Goal: Find specific page/section: Find specific page/section

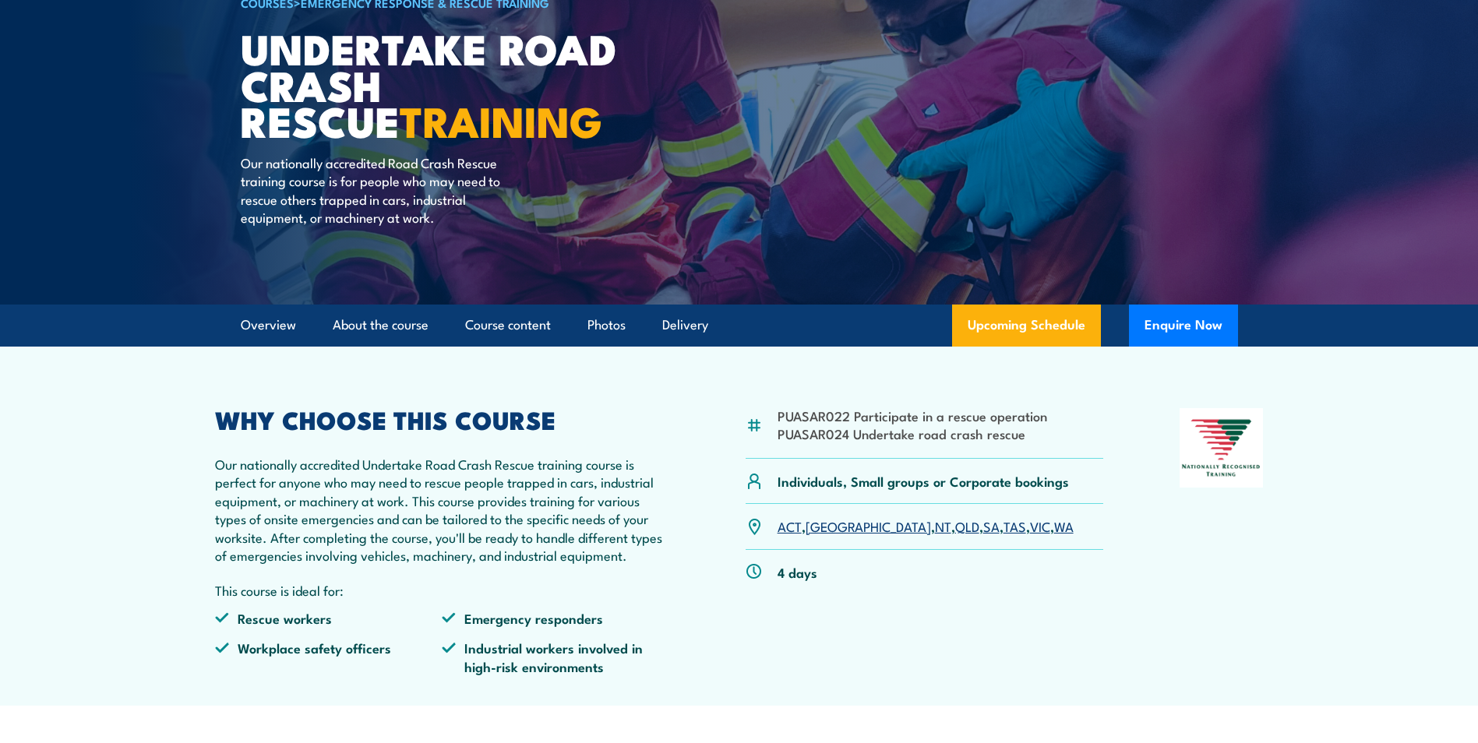
scroll to position [156, 0]
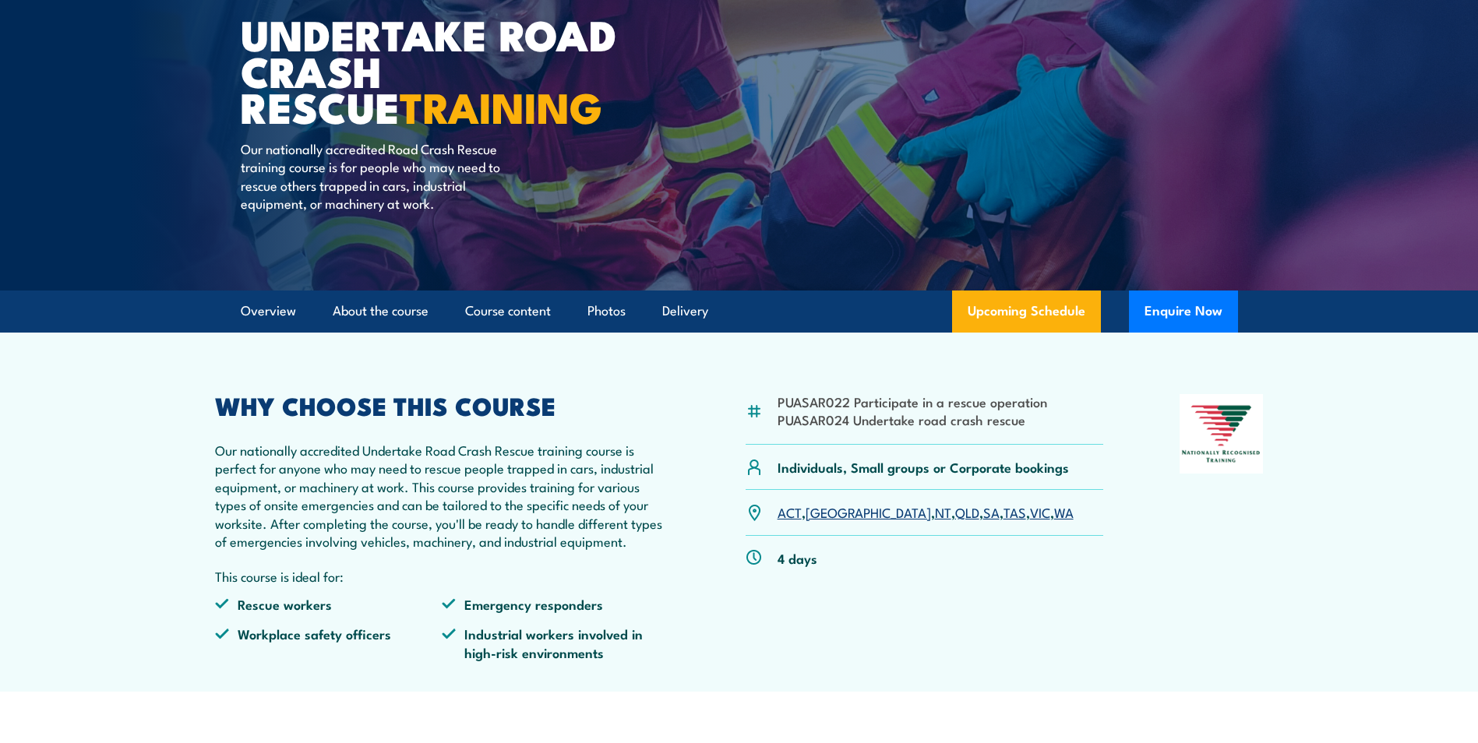
click at [983, 510] on link "SA" at bounding box center [991, 512] width 16 height 19
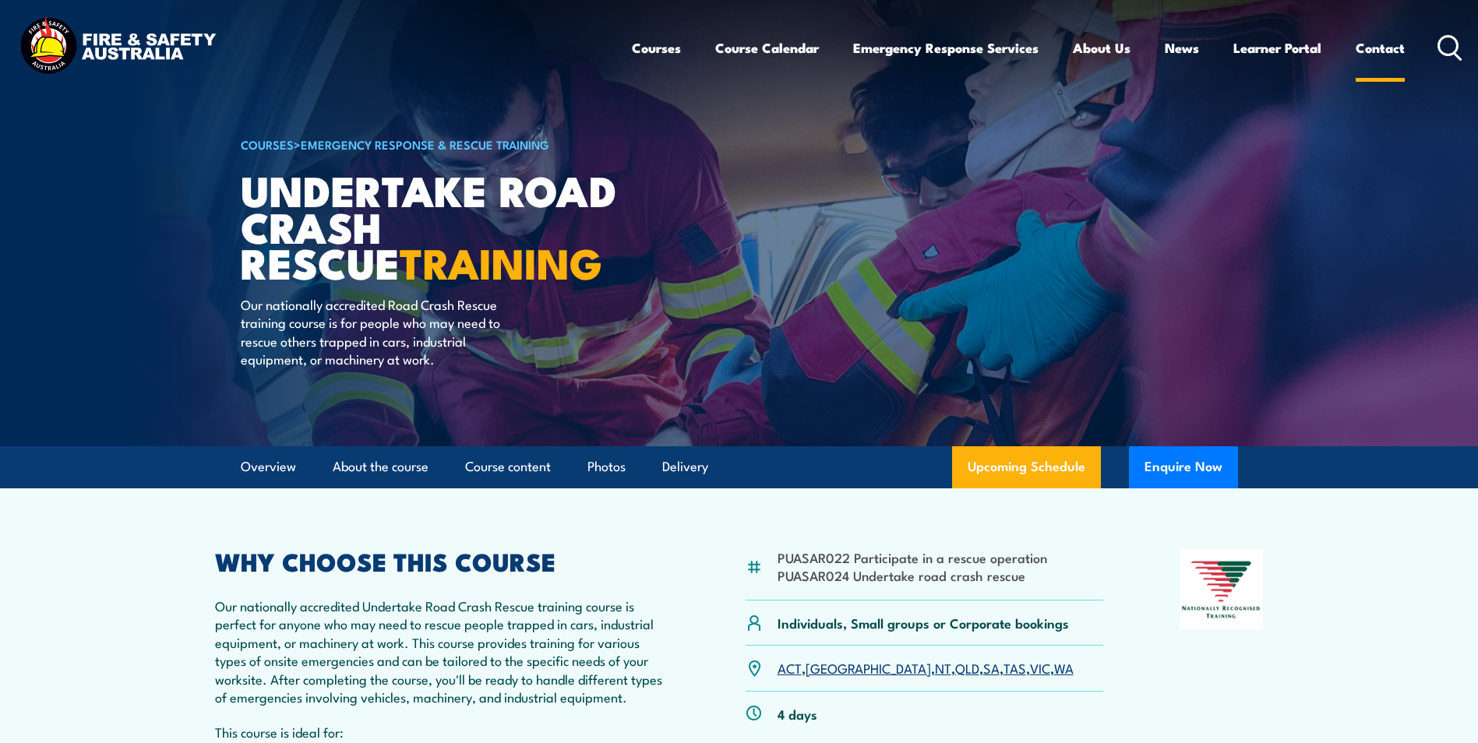
click at [1374, 48] on link "Contact" at bounding box center [1380, 47] width 49 height 41
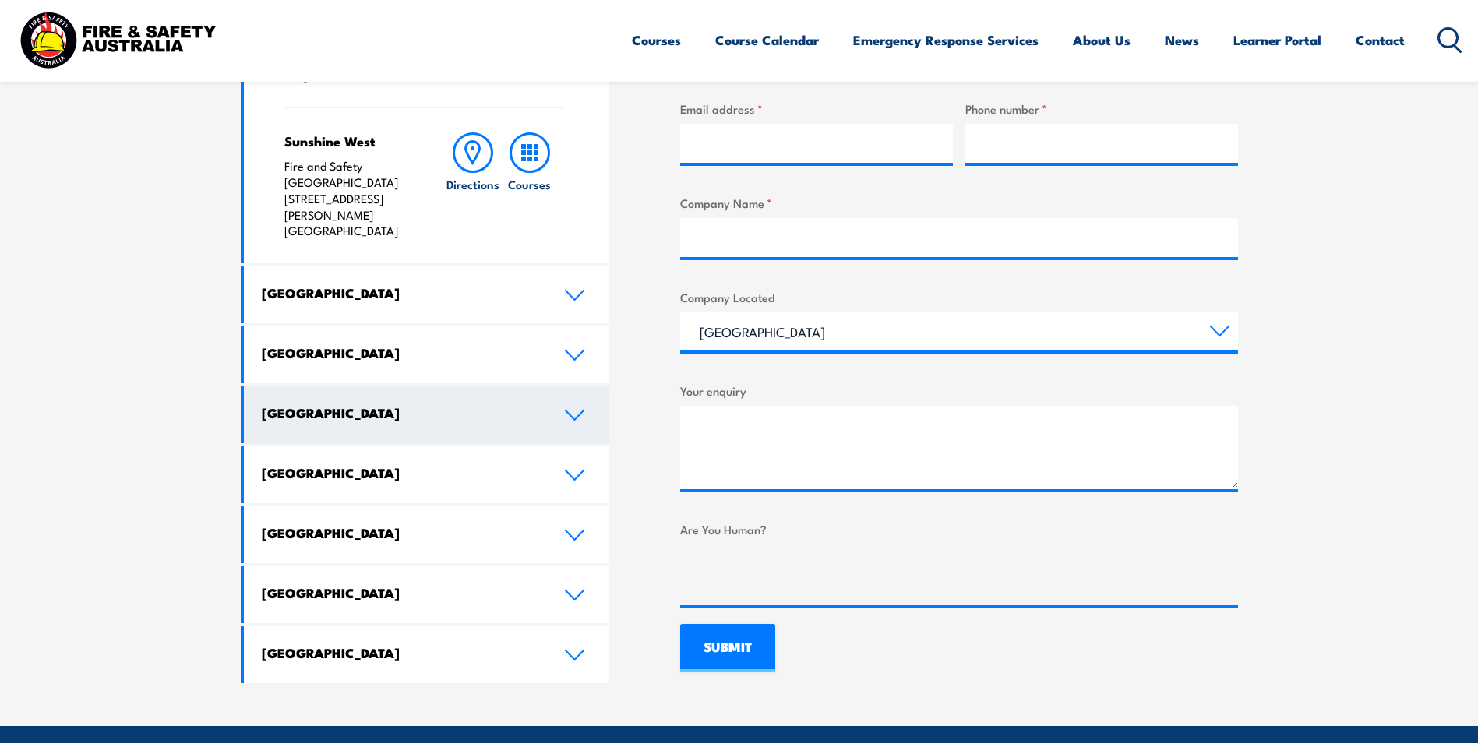
scroll to position [779, 0]
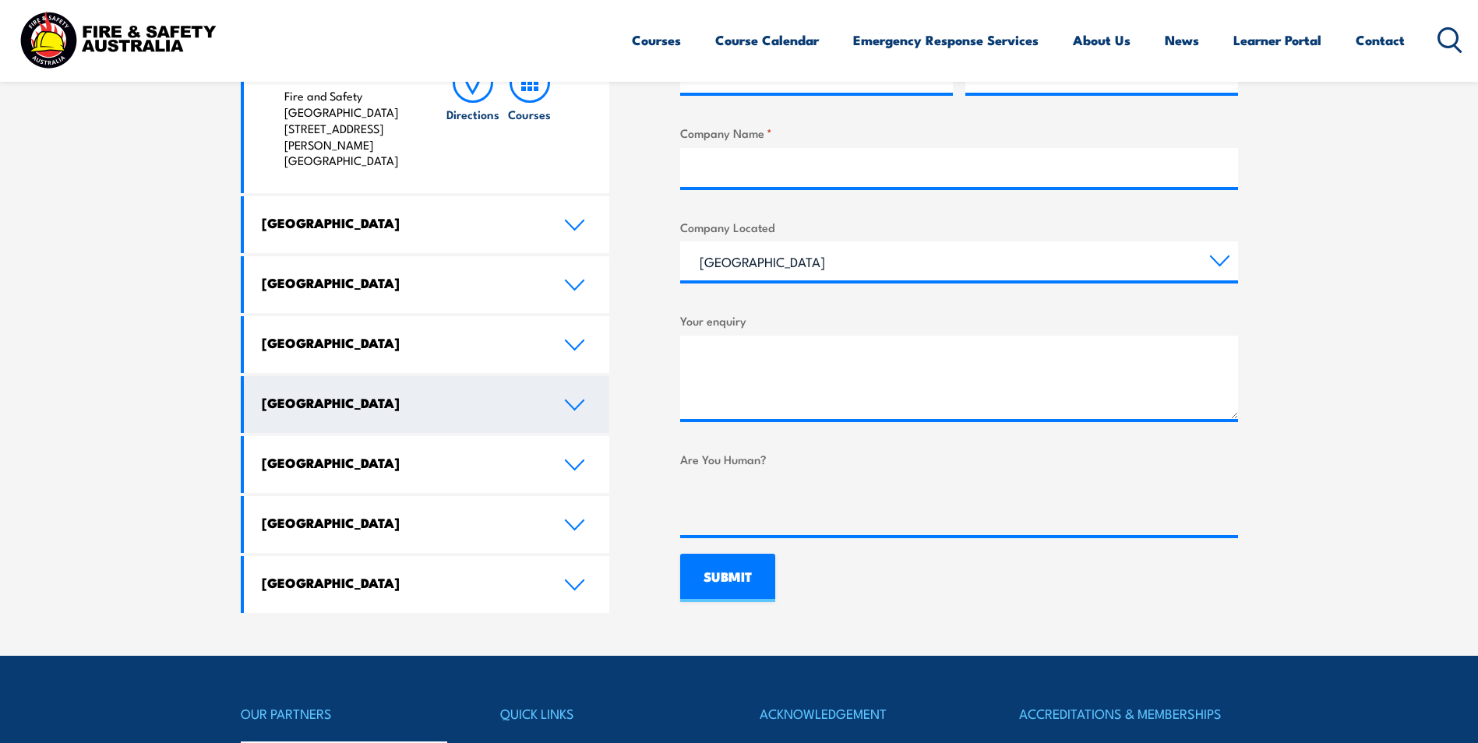
click at [587, 376] on link "South Australia" at bounding box center [427, 404] width 366 height 57
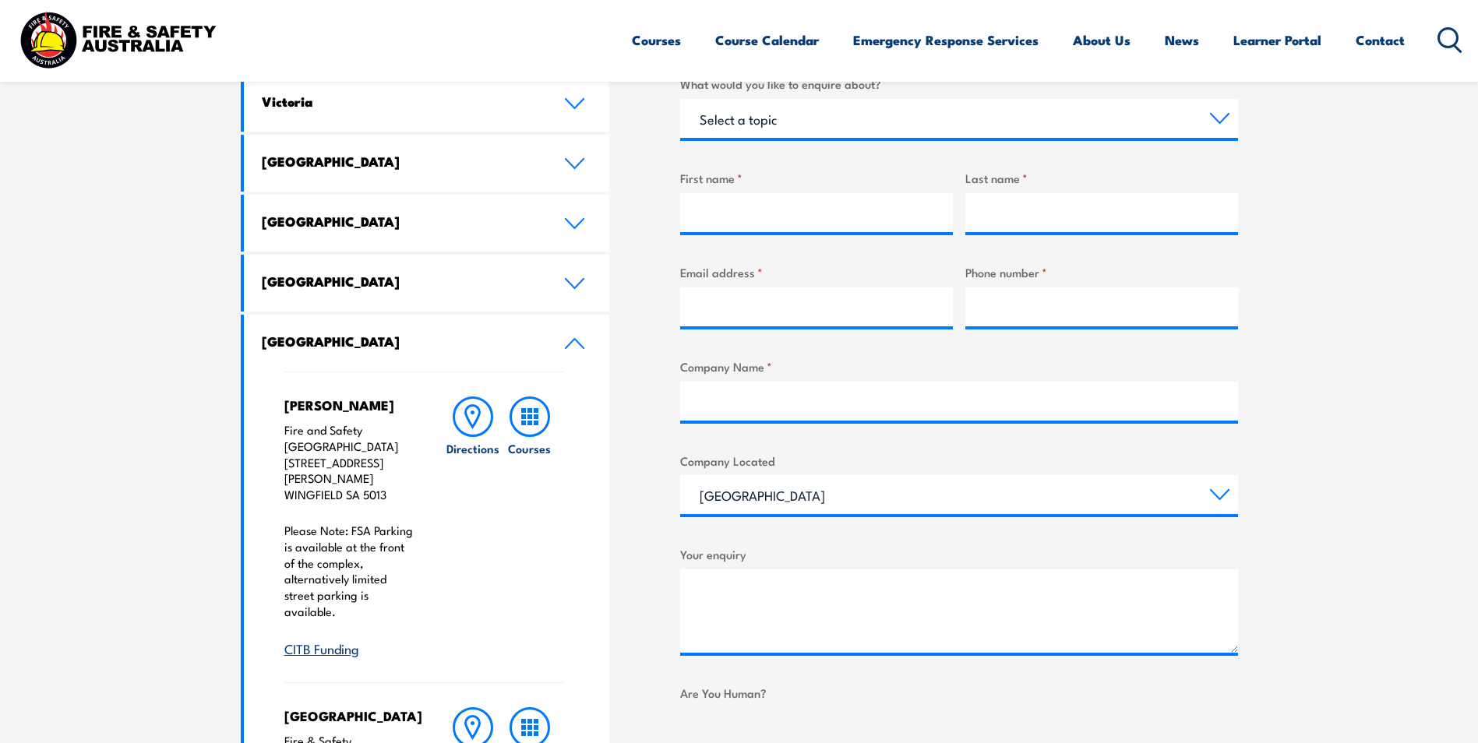
scroll to position [0, 0]
